Goal: Contribute content: Add original content to the website for others to see

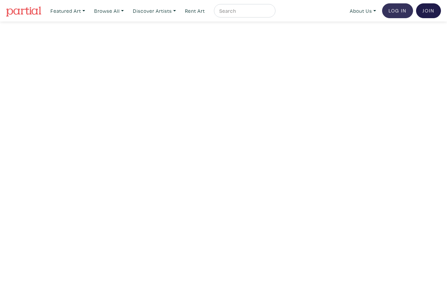
click at [394, 10] on link "Log In" at bounding box center [397, 10] width 31 height 15
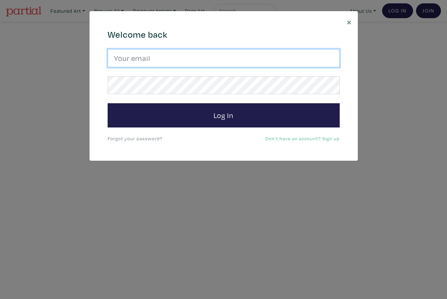
type input "lorettecluzajic@gmail.com"
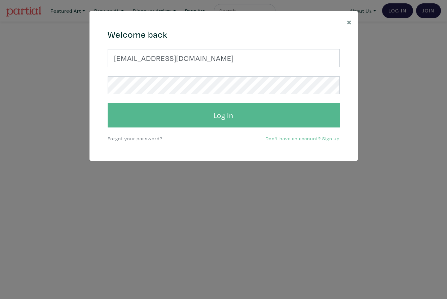
click at [189, 112] on button "Log In" at bounding box center [224, 115] width 232 height 24
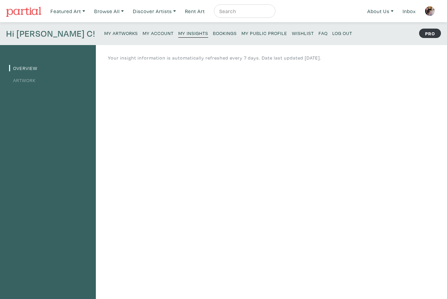
click at [104, 33] on small "My Artworks" at bounding box center [121, 33] width 34 height 6
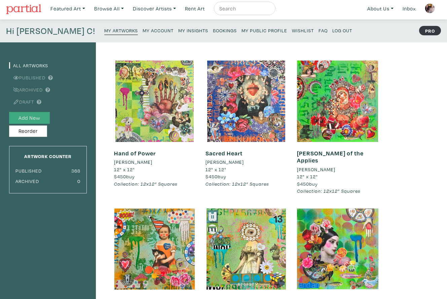
scroll to position [1, 0]
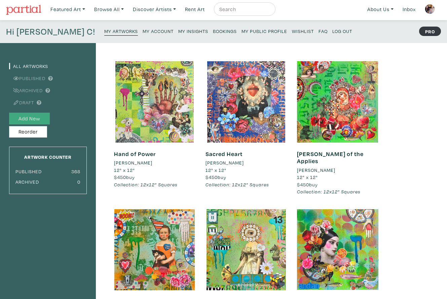
click at [34, 118] on button "Add New" at bounding box center [29, 119] width 41 height 12
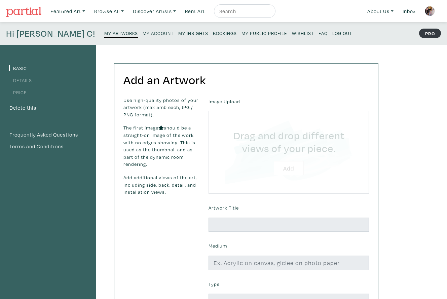
type input "C:\fakepath\There's More to the Story 2025 [PERSON_NAME] Luzajic 42x42.jpeg"
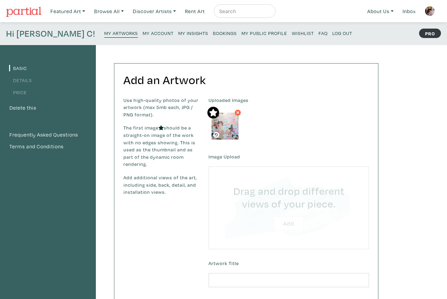
type input "C:\fakepath\20250512_095348.jpg"
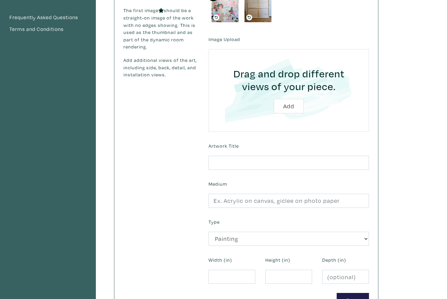
scroll to position [118, 0]
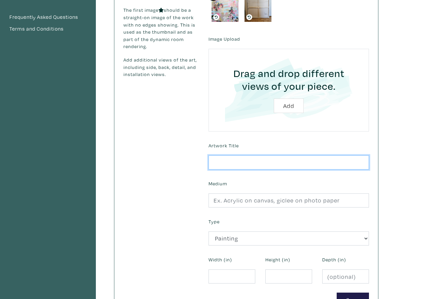
click at [242, 163] on input "text" at bounding box center [289, 163] width 161 height 14
type input "There's More to the Story"
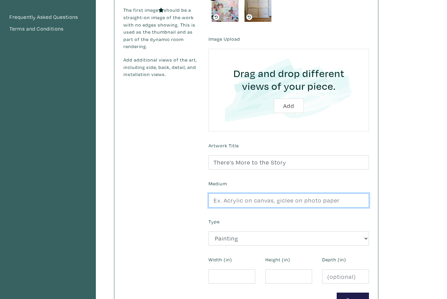
click at [230, 200] on input "text" at bounding box center [289, 201] width 161 height 14
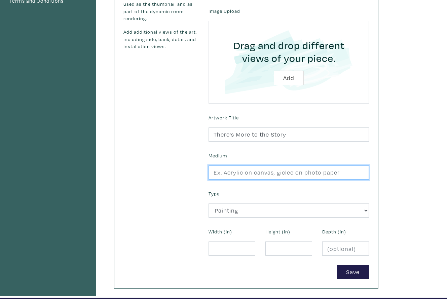
scroll to position [145, 0]
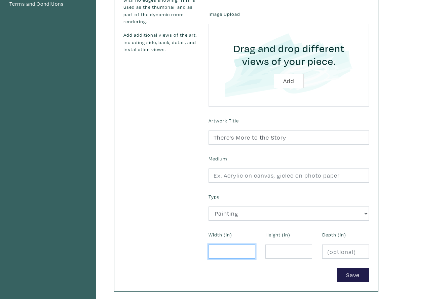
click at [223, 251] on input "number" at bounding box center [232, 252] width 47 height 14
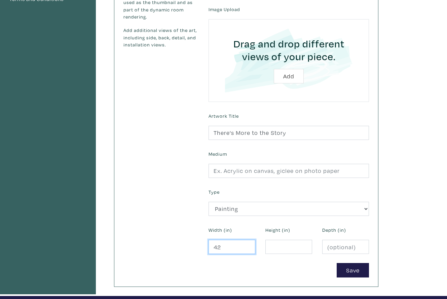
type input "42"
click at [284, 244] on input "number" at bounding box center [289, 247] width 47 height 14
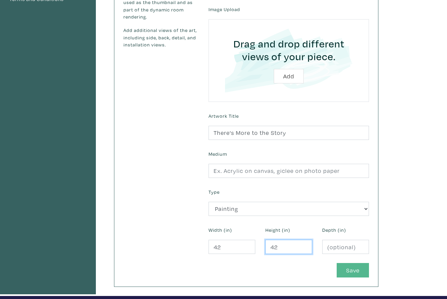
type input "42"
click at [345, 268] on button "Save" at bounding box center [353, 270] width 32 height 14
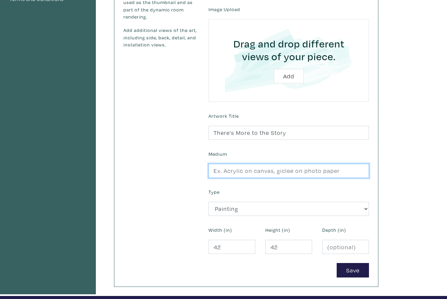
click at [261, 172] on input "text" at bounding box center [289, 171] width 161 height 14
type input "acrylic, collage and mixed media on gallery stretched canvas"
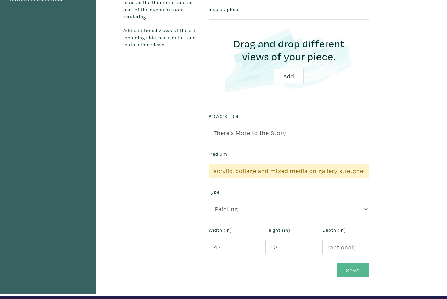
click at [348, 270] on button "Save" at bounding box center [353, 270] width 32 height 14
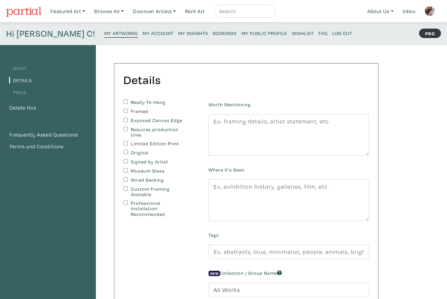
click at [126, 100] on input "Ready-To-Hang" at bounding box center [126, 102] width 4 height 4
checkbox input "true"
click at [125, 120] on input "Exposed Canvas Edge" at bounding box center [126, 120] width 4 height 4
checkbox input "true"
click at [124, 150] on input "Original" at bounding box center [126, 152] width 4 height 4
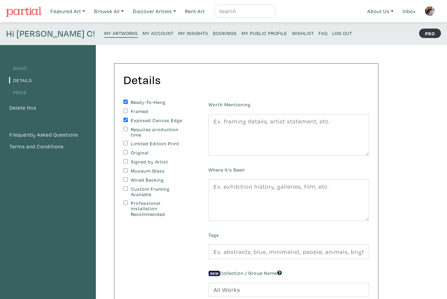
checkbox input "true"
click at [125, 160] on input "Signed by Artist" at bounding box center [126, 161] width 4 height 4
checkbox input "true"
click at [126, 178] on input "Wired Backing" at bounding box center [126, 179] width 4 height 4
checkbox input "true"
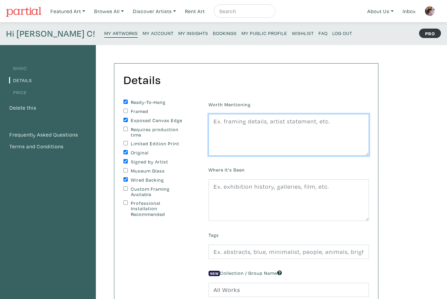
click at [239, 135] on textarea at bounding box center [289, 135] width 161 height 42
type textarea "Edges painted black, wire on back, ready to hang."
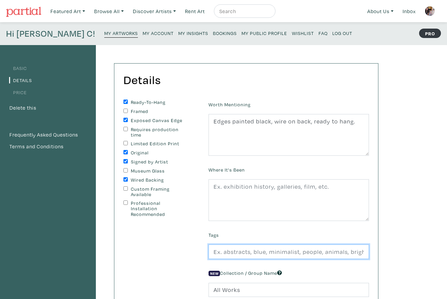
click at [227, 251] on input "text" at bounding box center [289, 252] width 161 height 14
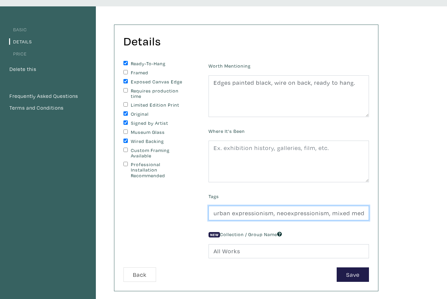
scroll to position [48, 0]
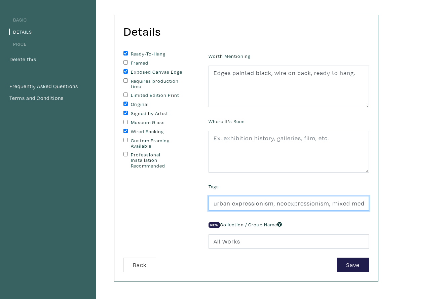
type input "urban expressionism, neoexpressionism, mixed media, large art, abstract, urban …"
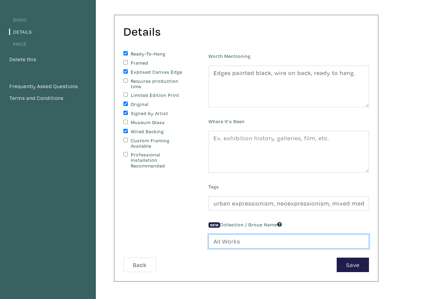
drag, startPoint x: 241, startPoint y: 242, endPoint x: 208, endPoint y: 241, distance: 33.0
click at [208, 241] on div "New Collection / Group Name All Works" at bounding box center [289, 234] width 171 height 29
type input "Large Squares"
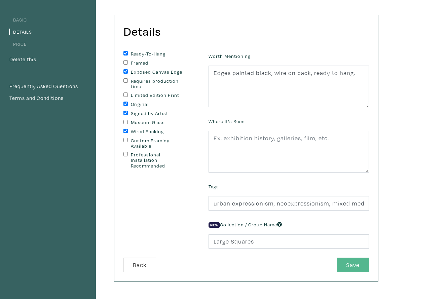
click at [341, 265] on button "Save" at bounding box center [353, 265] width 32 height 14
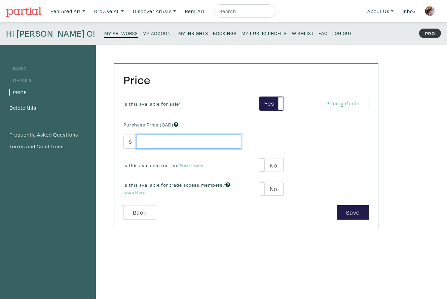
click at [181, 140] on input "number" at bounding box center [189, 142] width 105 height 14
type input "2800"
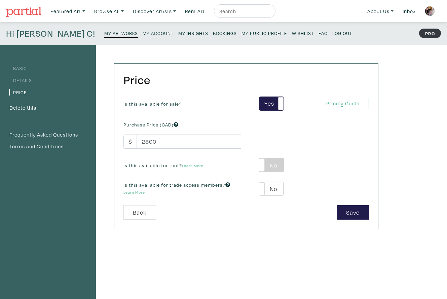
click at [279, 164] on label "No" at bounding box center [272, 165] width 24 height 14
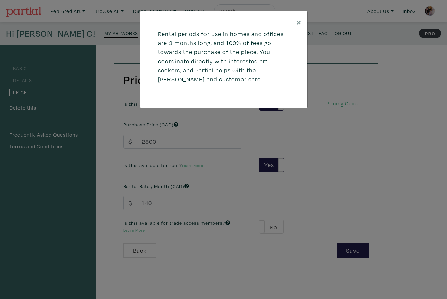
click at [163, 202] on div "× Rental periods for use in homes and offices are 3 months long, and 100% of fe…" at bounding box center [223, 149] width 447 height 299
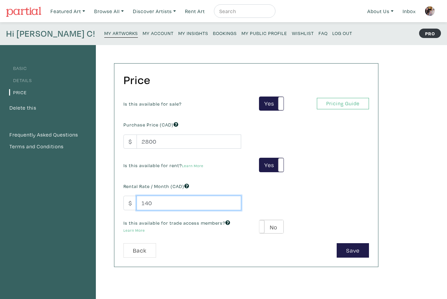
click at [153, 203] on input "140" at bounding box center [189, 203] width 105 height 14
drag, startPoint x: 153, startPoint y: 203, endPoint x: 145, endPoint y: 203, distance: 7.7
click at [145, 203] on input "140" at bounding box center [189, 203] width 105 height 14
type input "150"
click at [278, 223] on label "No" at bounding box center [272, 227] width 24 height 14
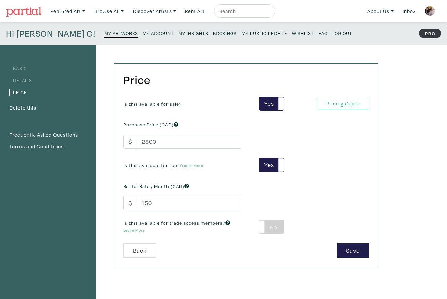
type input "168"
type input "504"
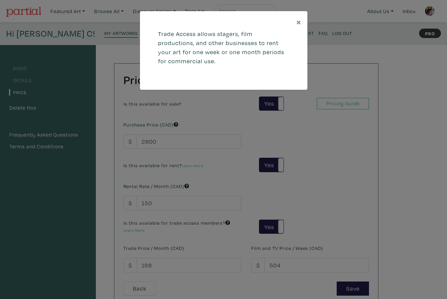
click at [165, 266] on div "× Trade Access allows stagers, film productions, and other businesses to rent y…" at bounding box center [223, 149] width 447 height 299
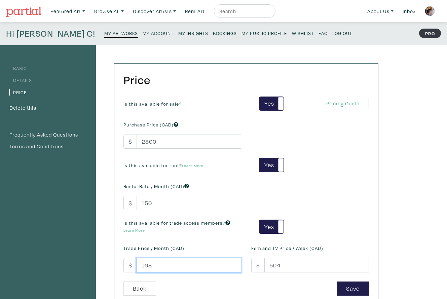
drag, startPoint x: 153, startPoint y: 264, endPoint x: 145, endPoint y: 265, distance: 7.4
click at [145, 265] on input "168" at bounding box center [189, 265] width 105 height 14
type input "150"
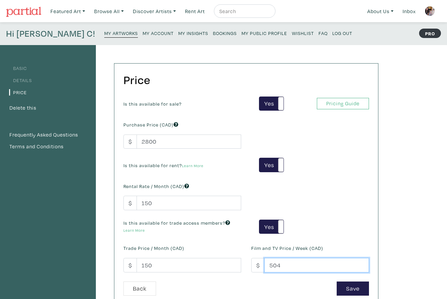
drag, startPoint x: 282, startPoint y: 266, endPoint x: 264, endPoint y: 266, distance: 17.5
click at [265, 266] on input "504" at bounding box center [317, 265] width 105 height 14
type input "300"
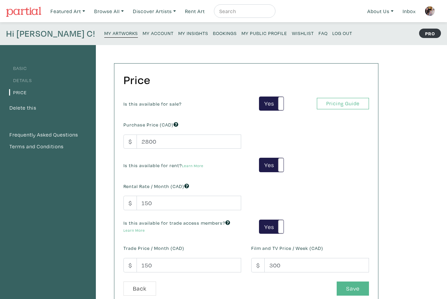
click at [359, 285] on button "Save" at bounding box center [353, 289] width 32 height 14
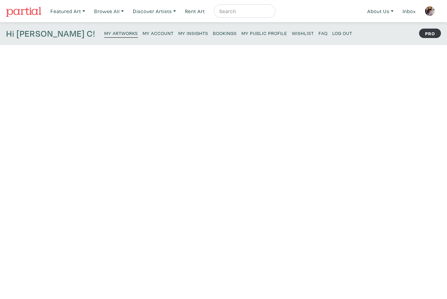
scroll to position [0, 0]
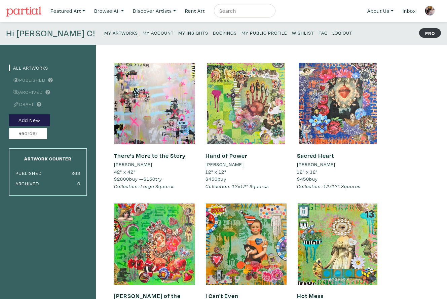
click at [104, 33] on small "My Artworks" at bounding box center [121, 33] width 34 height 6
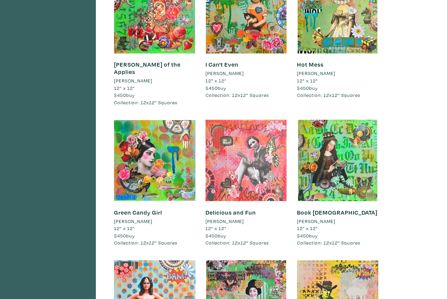
scroll to position [233, 0]
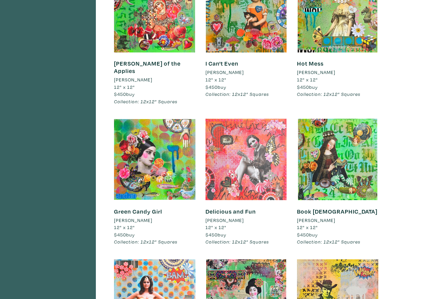
click at [267, 162] on div at bounding box center [246, 159] width 81 height 81
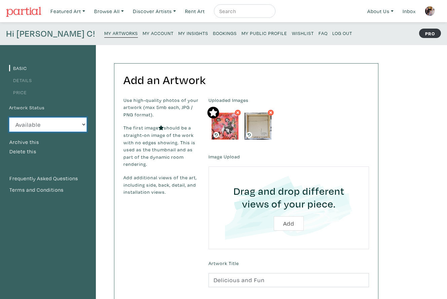
select select "3"
